Goal: Navigation & Orientation: Find specific page/section

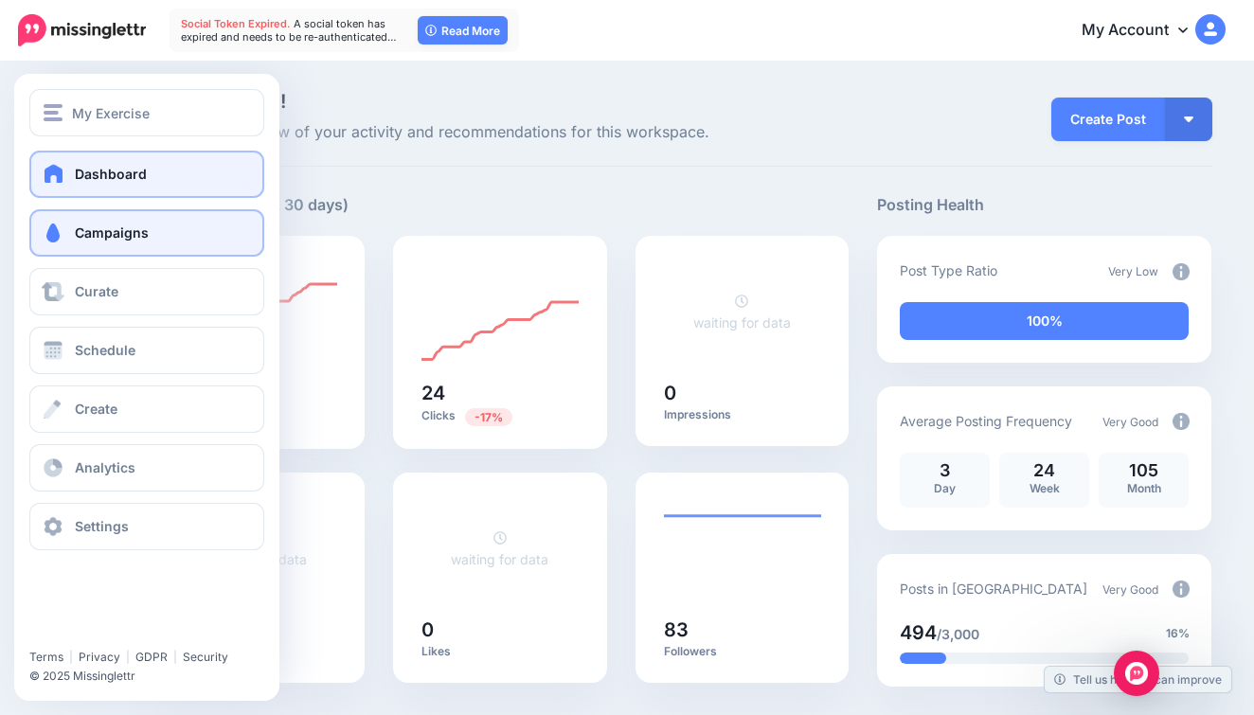
click at [55, 229] on span at bounding box center [53, 233] width 25 height 19
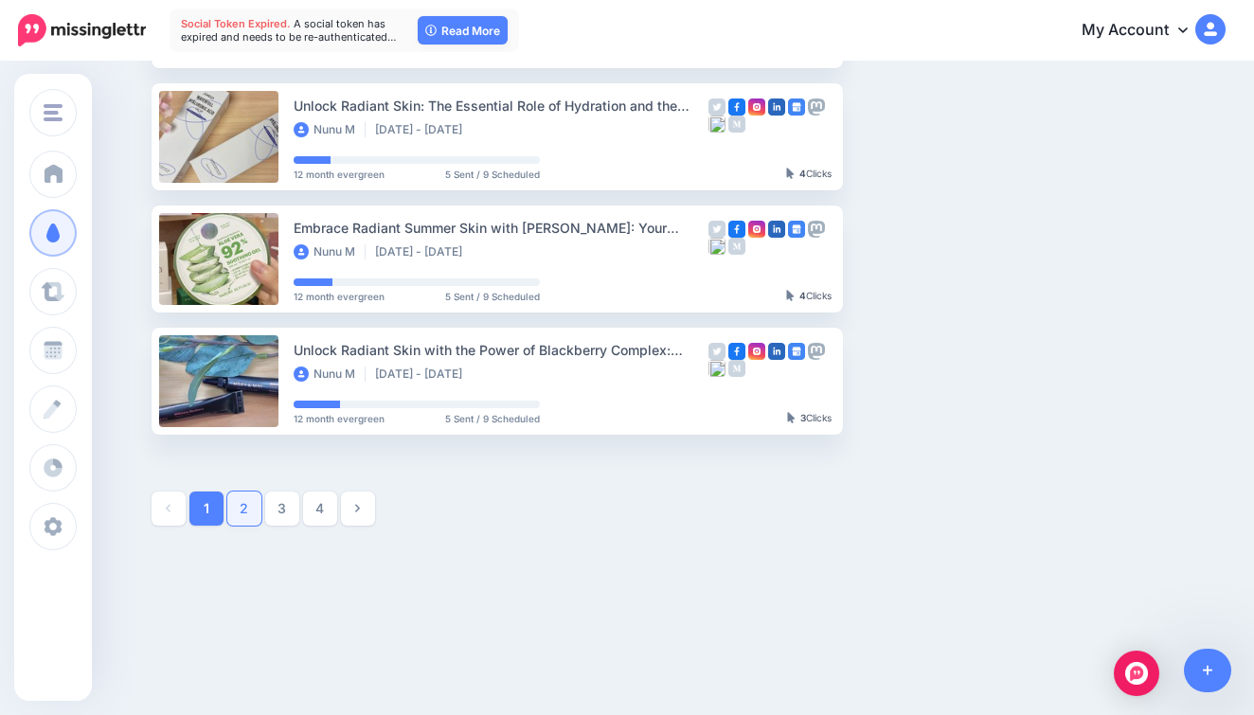
click at [242, 512] on link "2" at bounding box center [244, 509] width 34 height 34
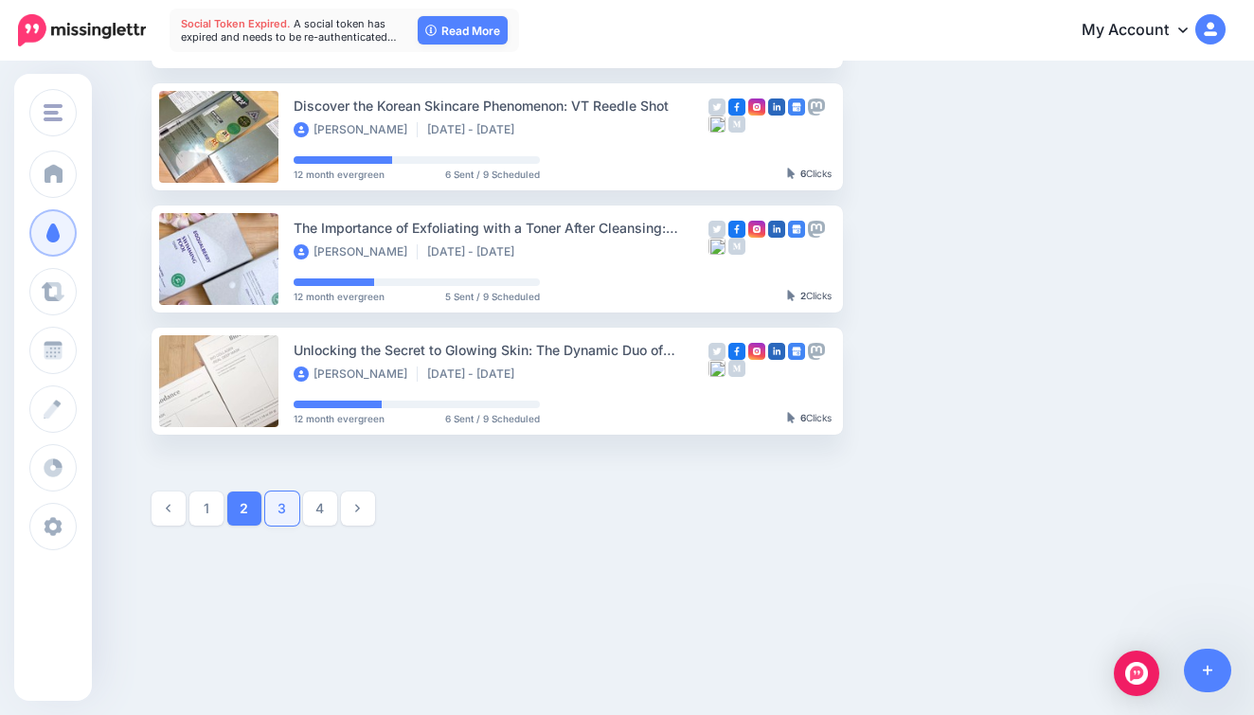
click at [291, 499] on link "3" at bounding box center [282, 509] width 34 height 34
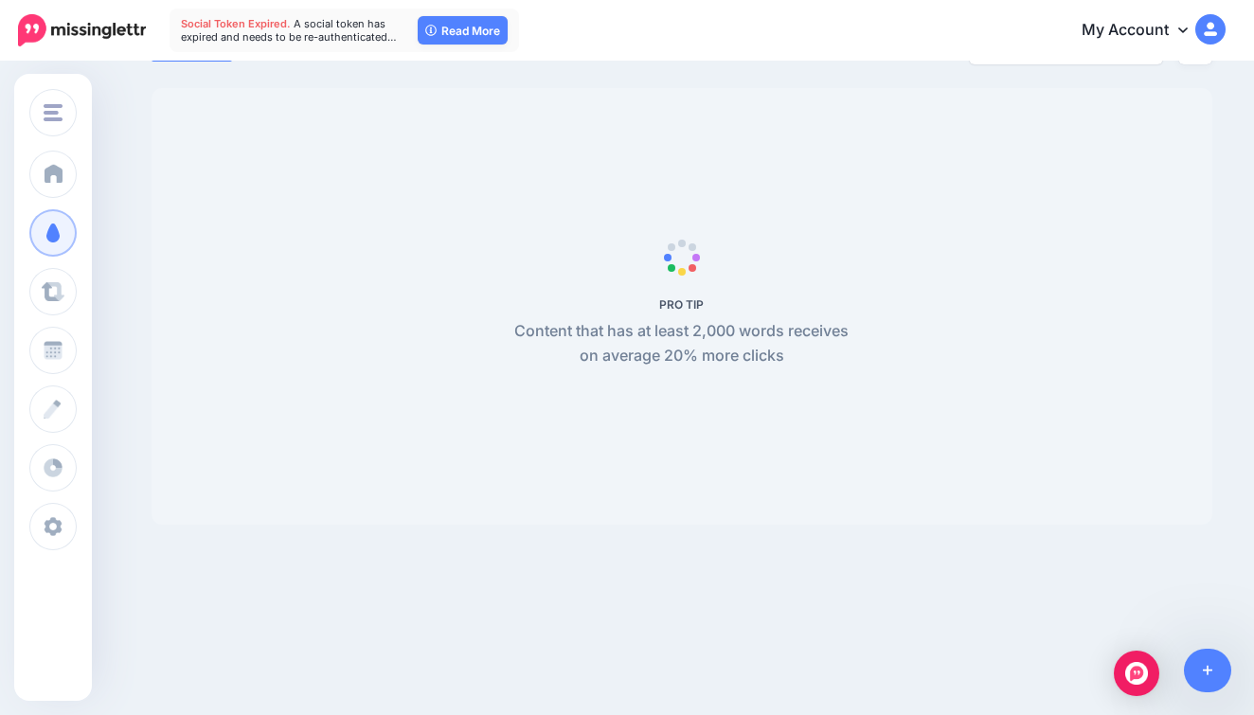
scroll to position [162, 0]
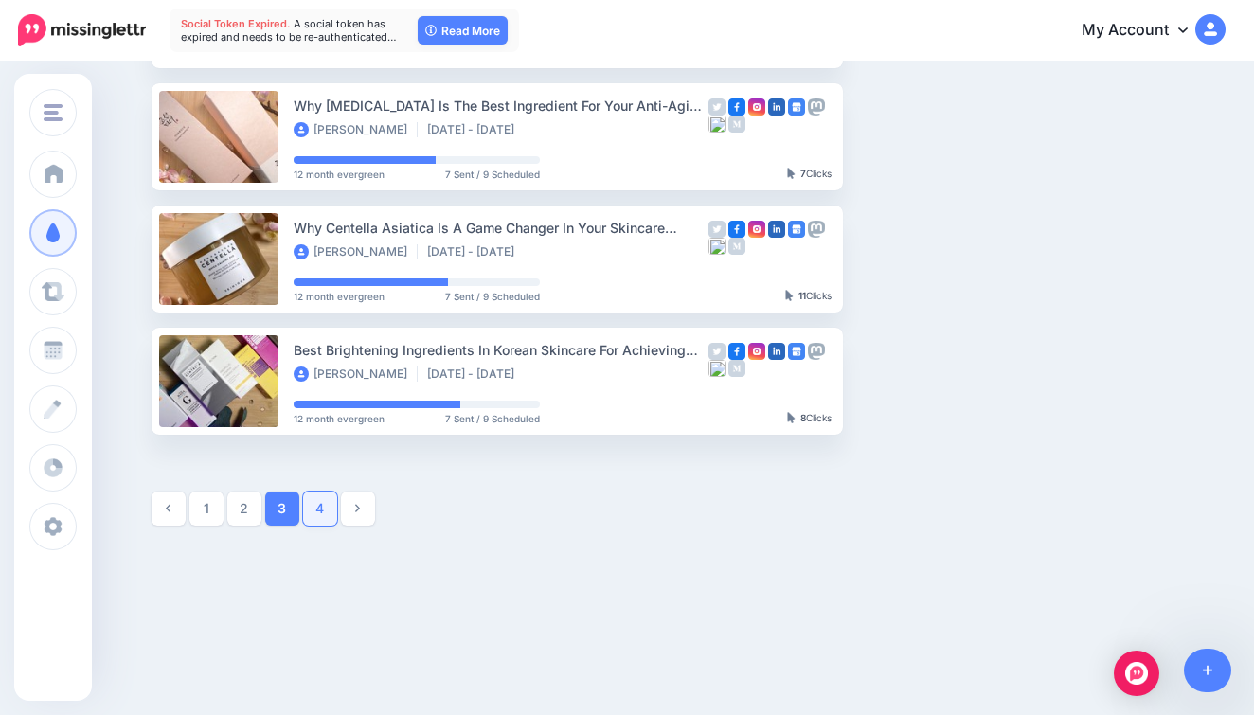
click at [314, 512] on link "4" at bounding box center [320, 509] width 34 height 34
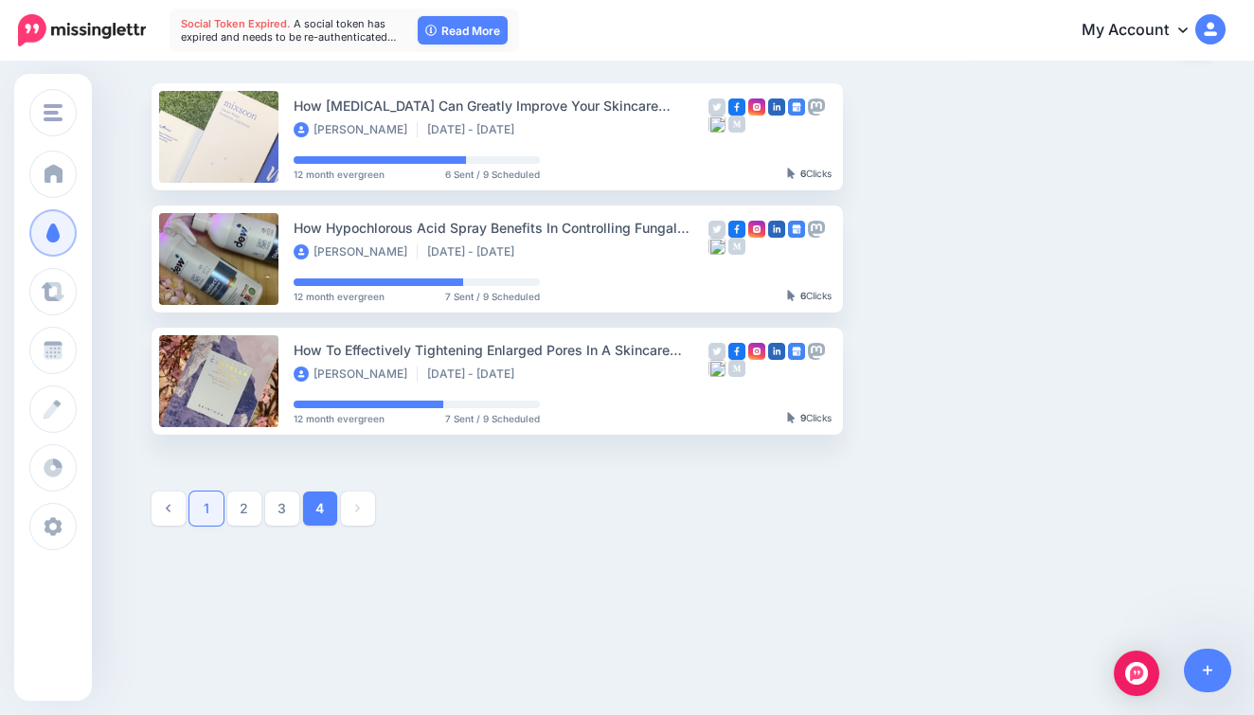
click at [220, 501] on link "1" at bounding box center [206, 509] width 34 height 34
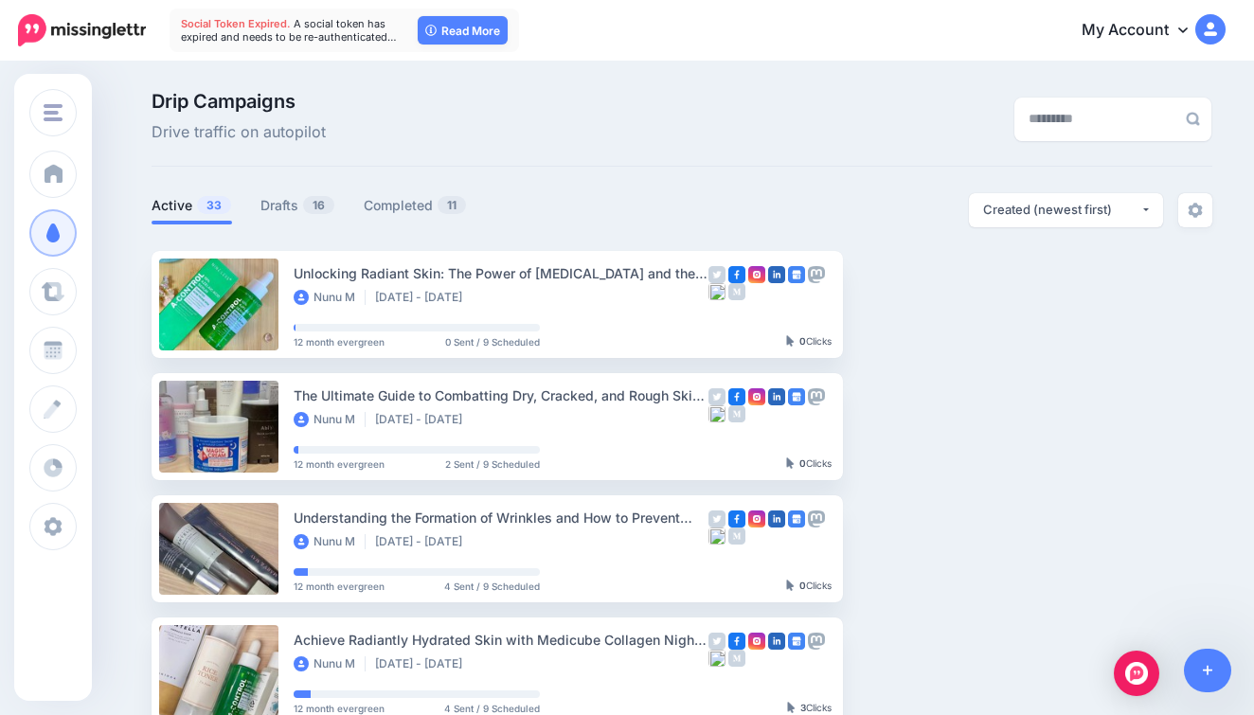
scroll to position [0, 0]
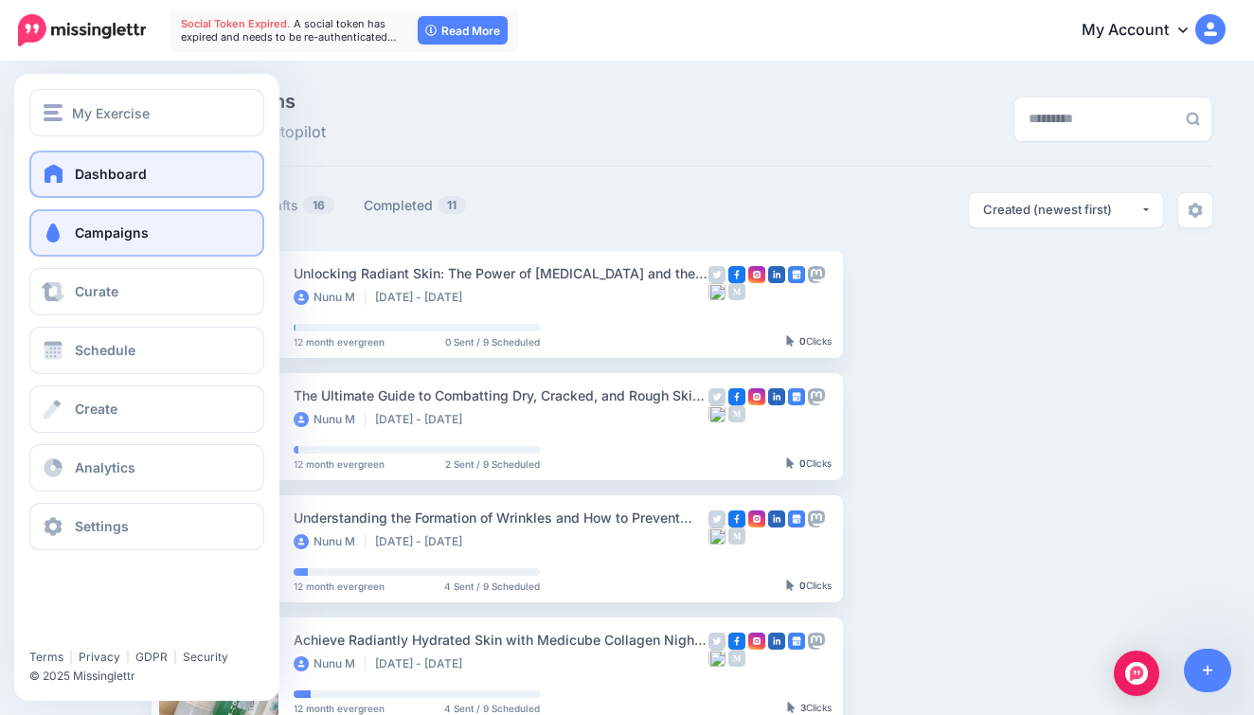
click at [72, 185] on link "Dashboard" at bounding box center [146, 174] width 235 height 47
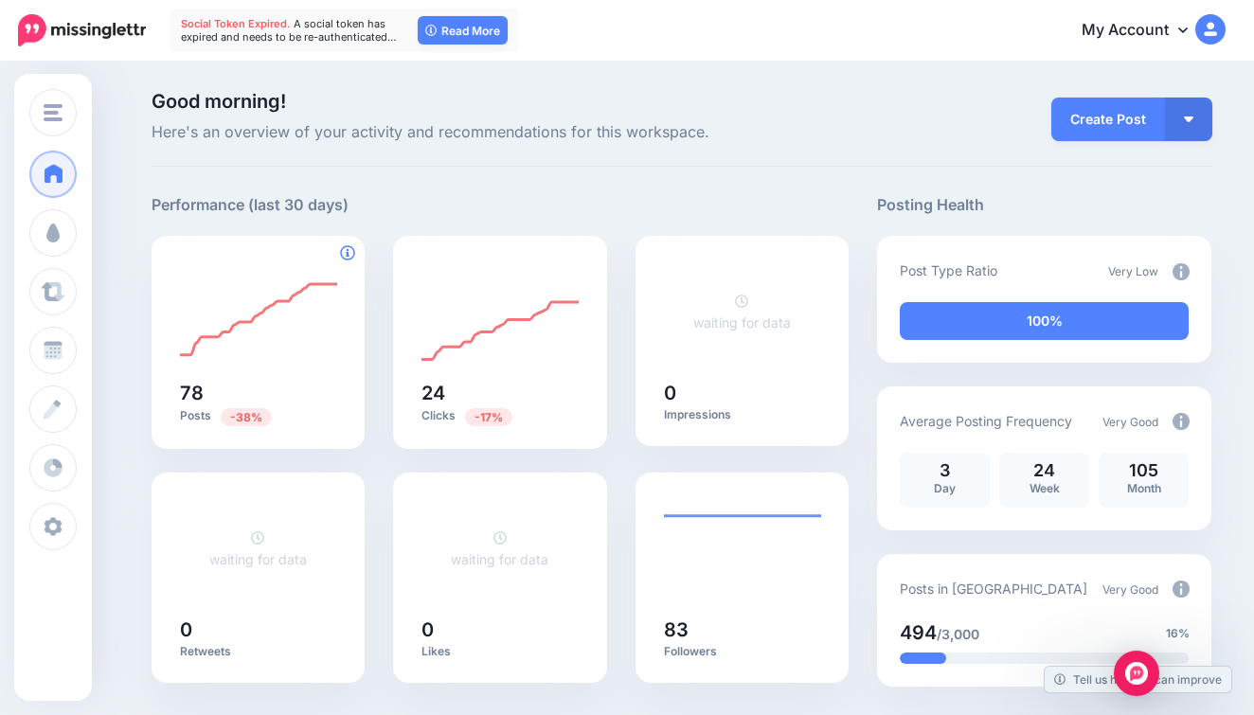
click at [346, 255] on icon at bounding box center [347, 252] width 15 height 15
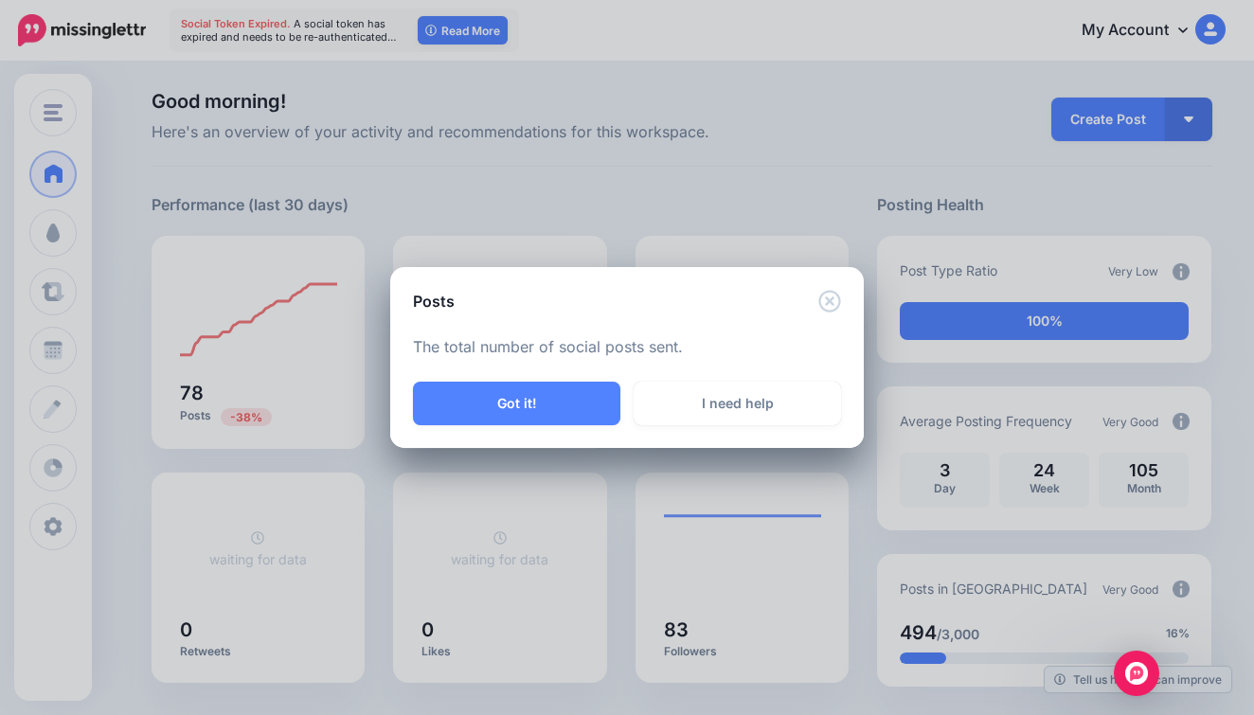
click at [830, 281] on div "Posts" at bounding box center [627, 289] width 474 height 45
click at [830, 298] on icon "Close" at bounding box center [829, 301] width 23 height 23
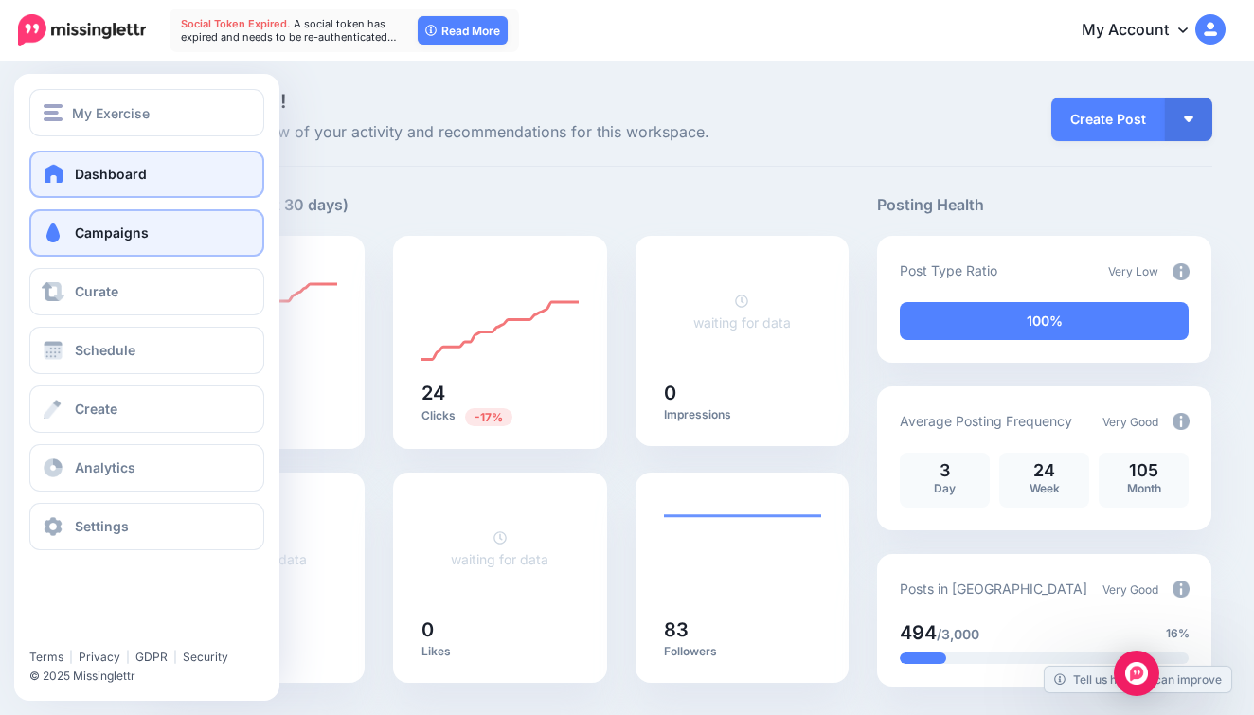
click at [132, 246] on link "Campaigns" at bounding box center [146, 232] width 235 height 47
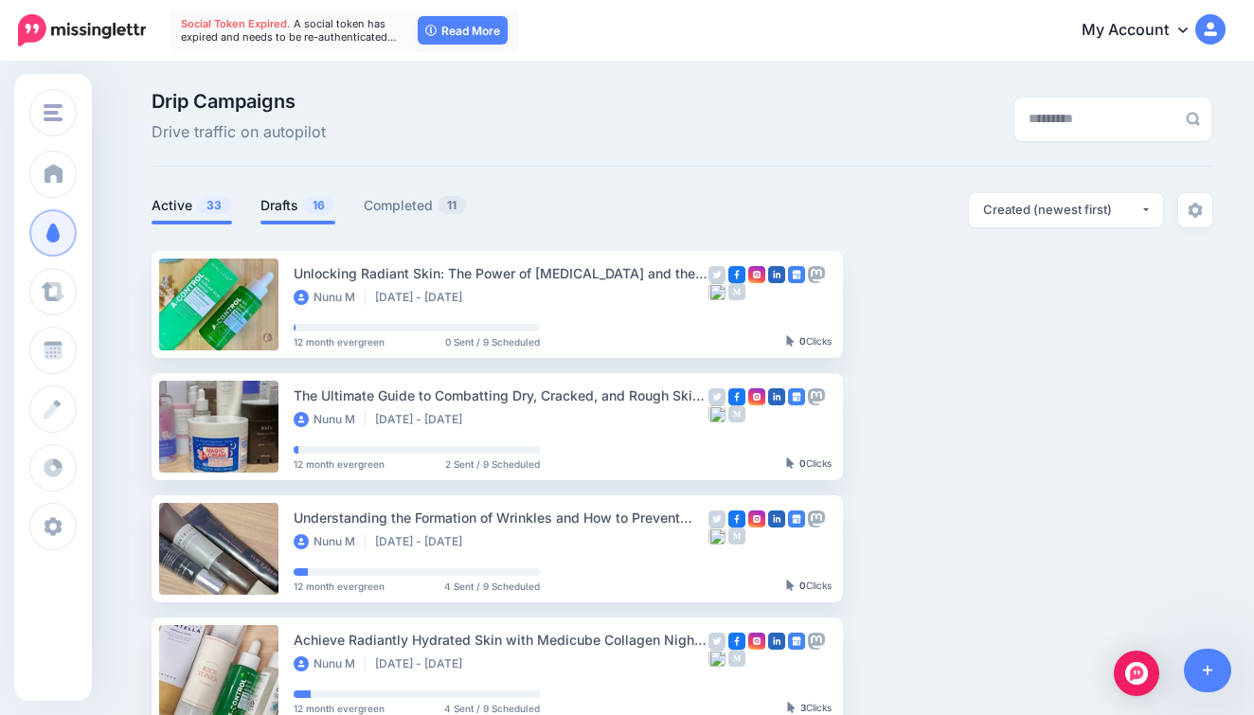
click at [300, 208] on link "Drafts 16" at bounding box center [297, 205] width 75 height 23
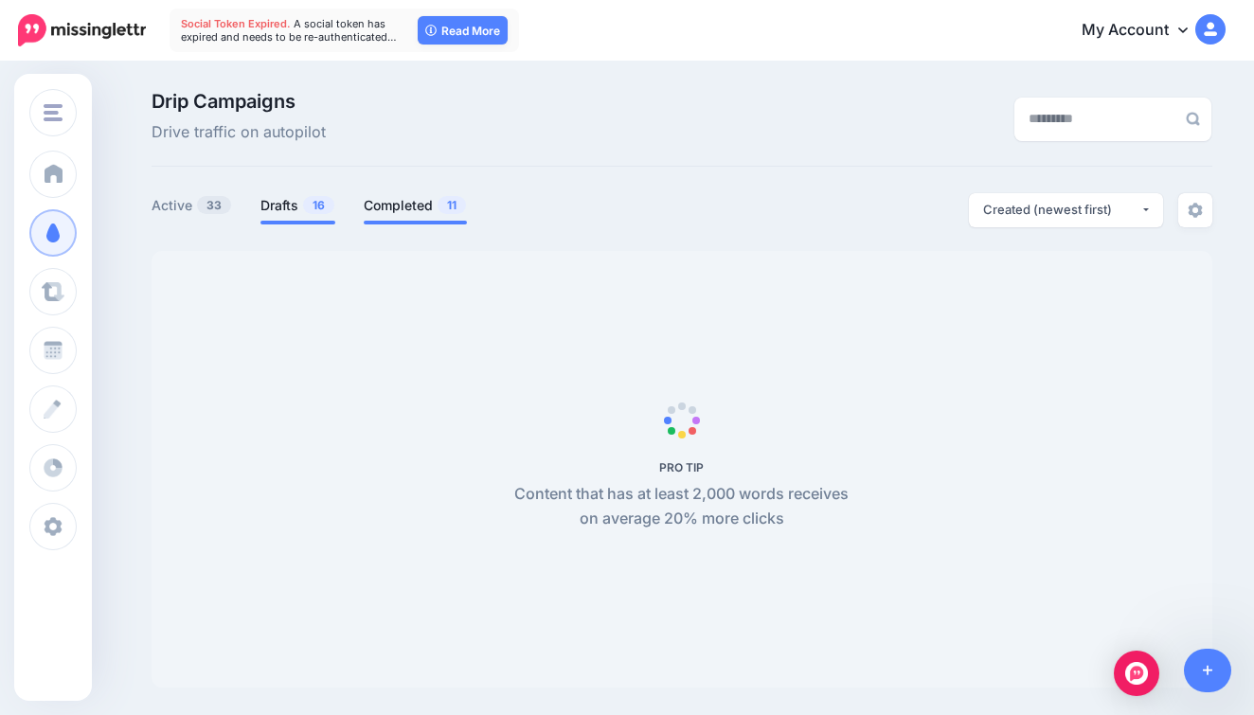
click at [378, 207] on link "Completed 11" at bounding box center [415, 205] width 103 height 23
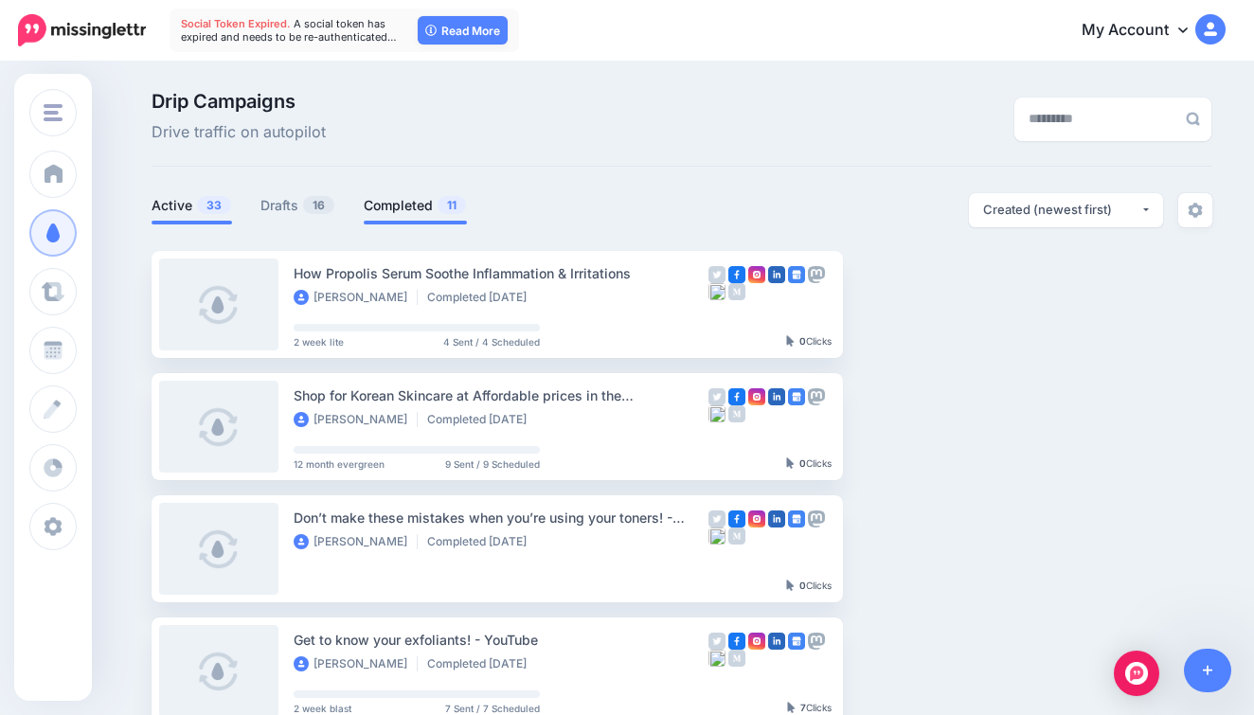
click at [207, 212] on span "33" at bounding box center [214, 205] width 34 height 18
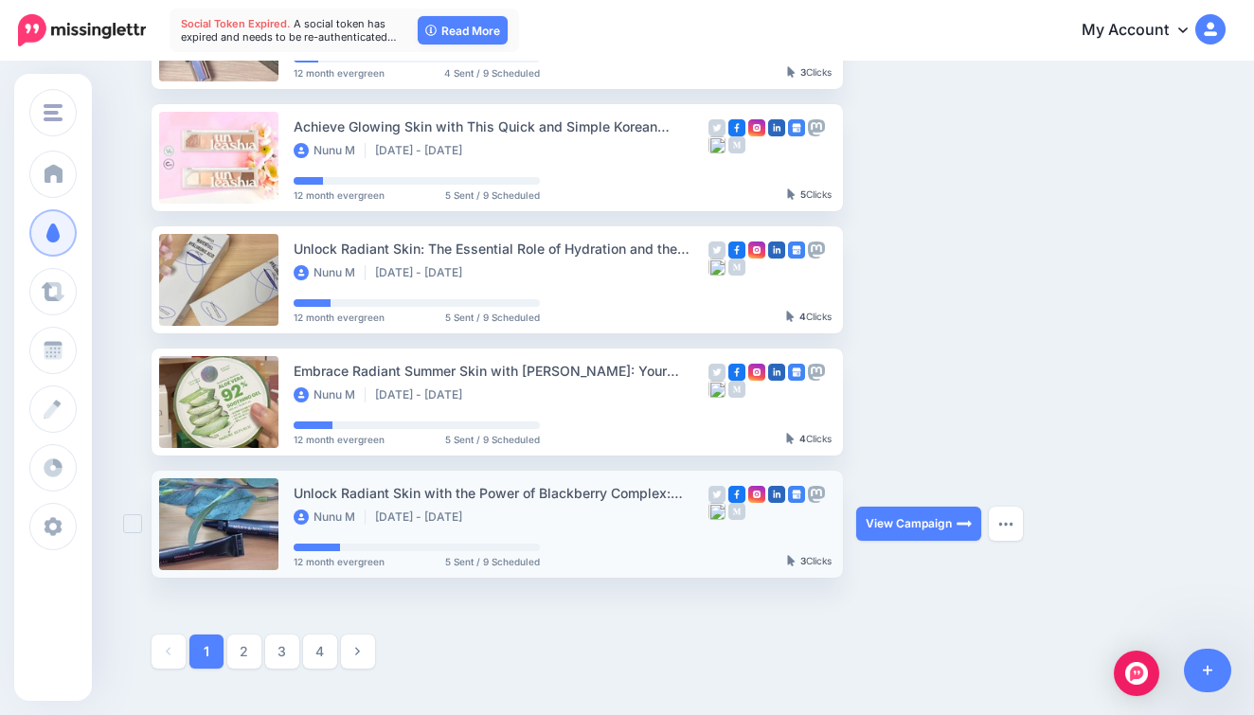
scroll to position [961, 0]
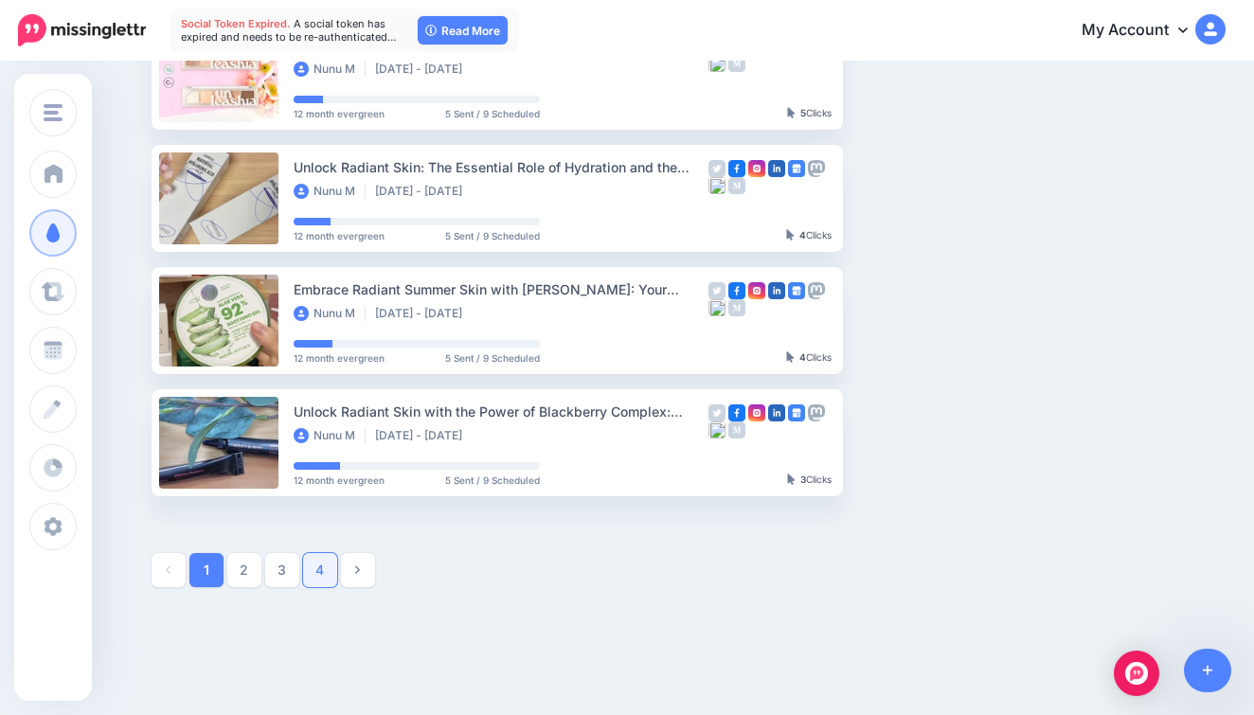
click at [319, 579] on link "4" at bounding box center [320, 570] width 34 height 34
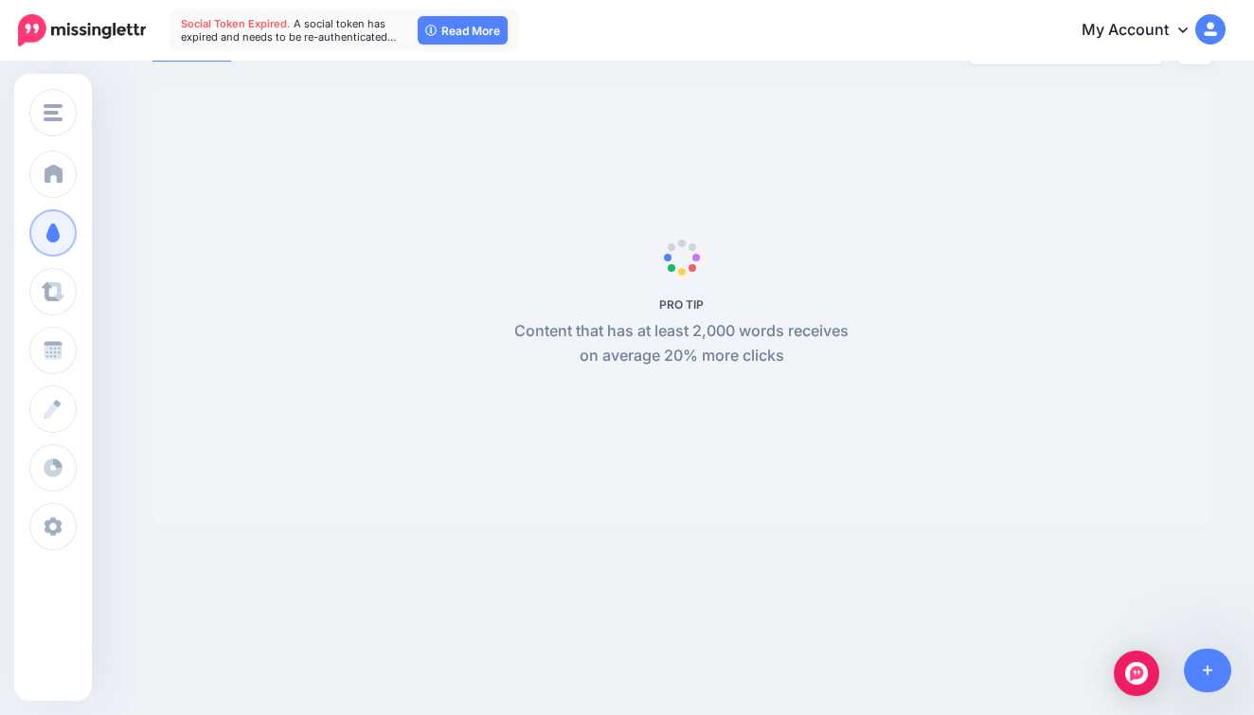
scroll to position [162, 0]
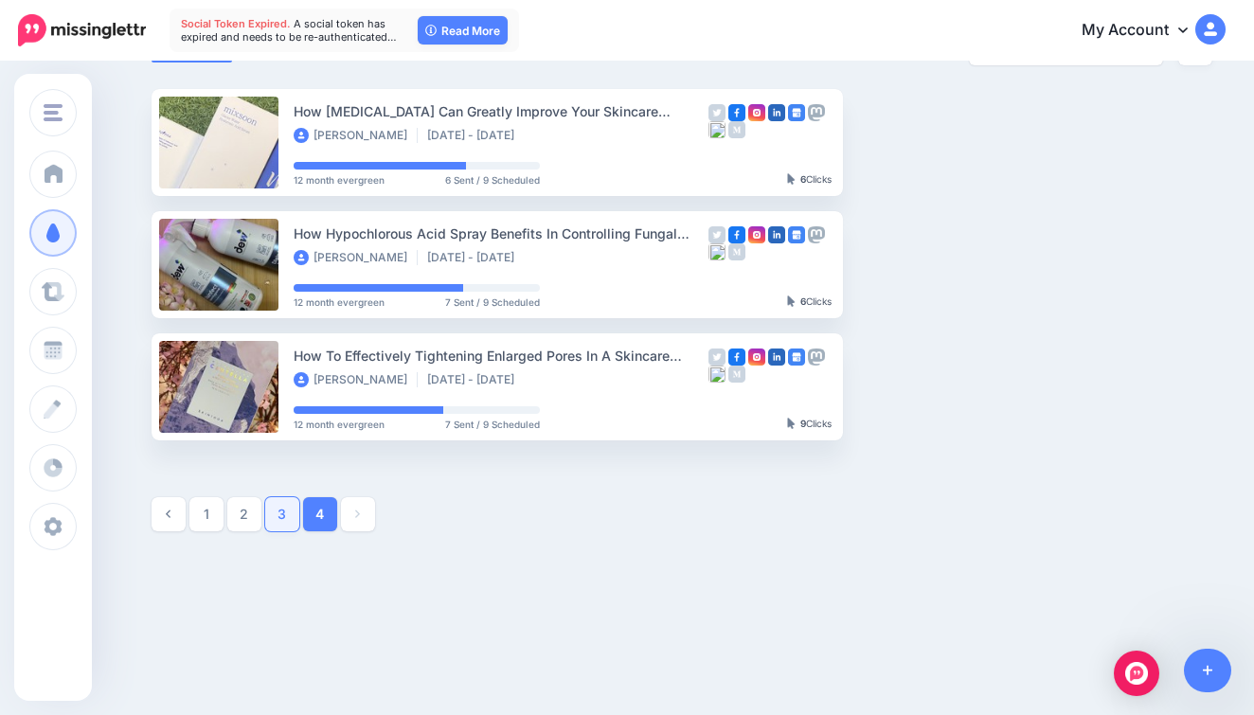
click at [281, 511] on link "3" at bounding box center [282, 514] width 34 height 34
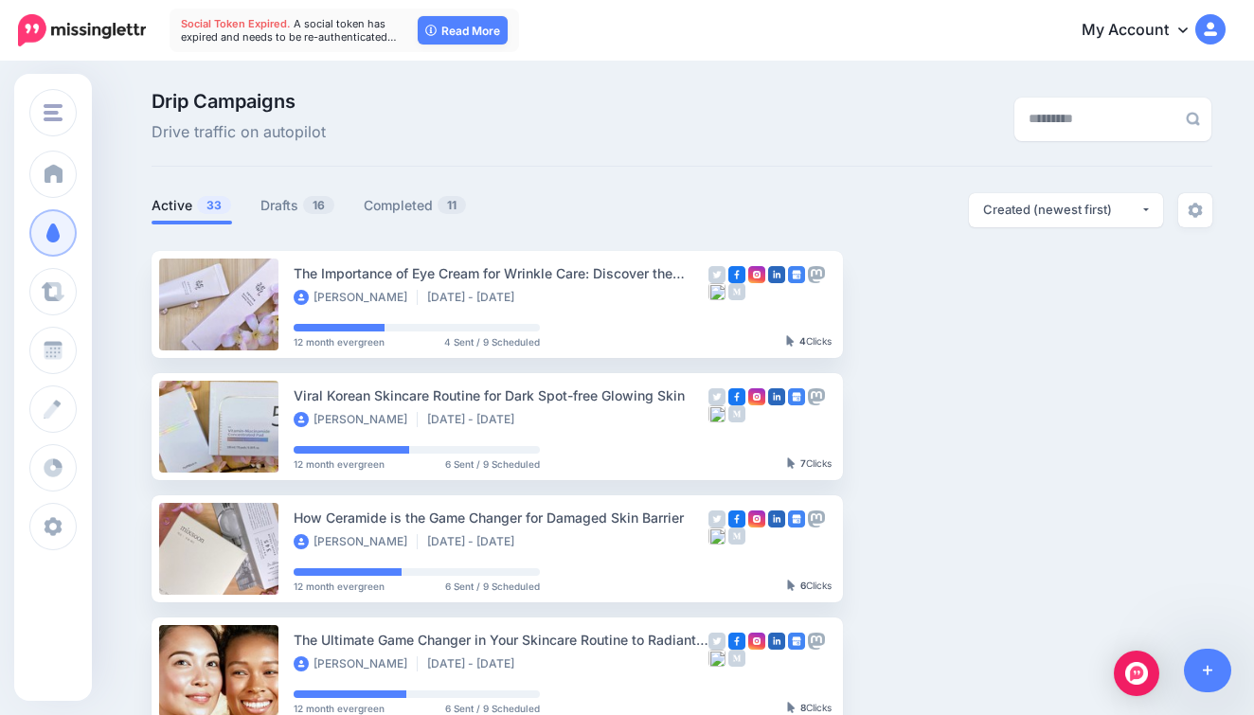
scroll to position [0, 0]
